Goal: Navigation & Orientation: Find specific page/section

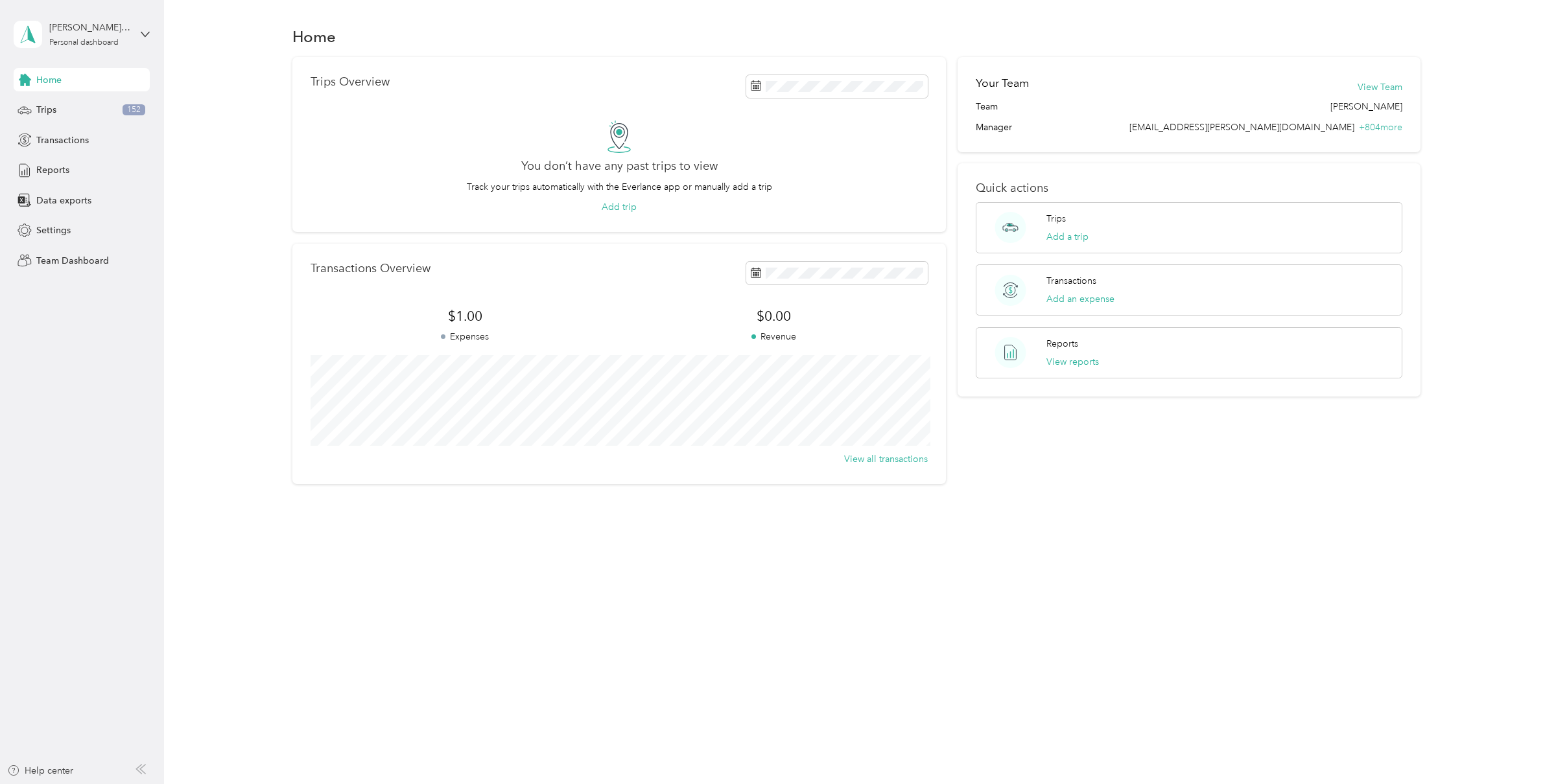
click at [317, 41] on h1 "Home" at bounding box center [314, 36] width 44 height 13
drag, startPoint x: 340, startPoint y: 41, endPoint x: 282, endPoint y: 43, distance: 58.0
click at [281, 42] on div "Home" at bounding box center [856, 36] width 1353 height 27
click at [282, 43] on div "Home" at bounding box center [856, 36] width 1353 height 27
